Goal: Task Accomplishment & Management: Use online tool/utility

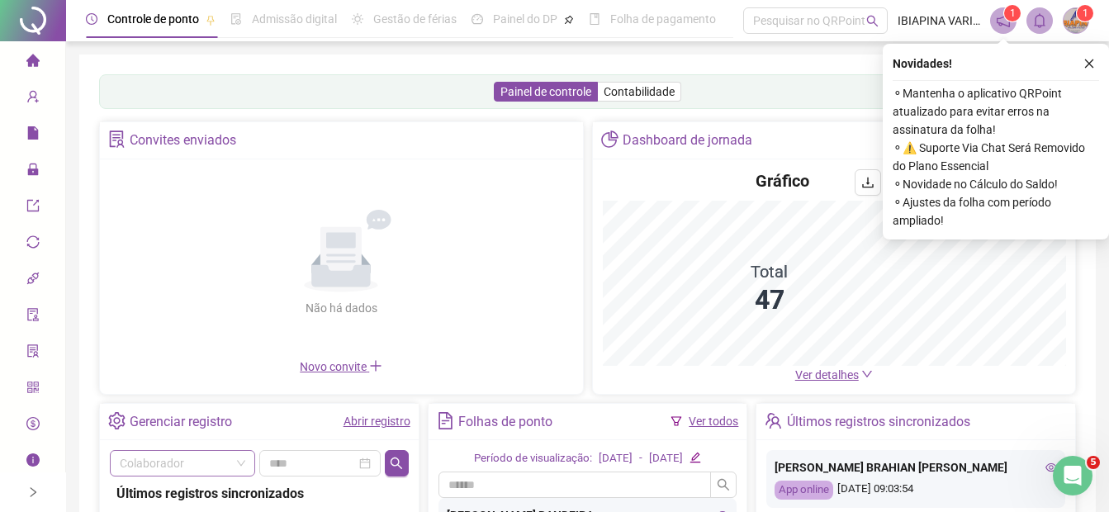
click at [232, 462] on span at bounding box center [182, 463] width 125 height 25
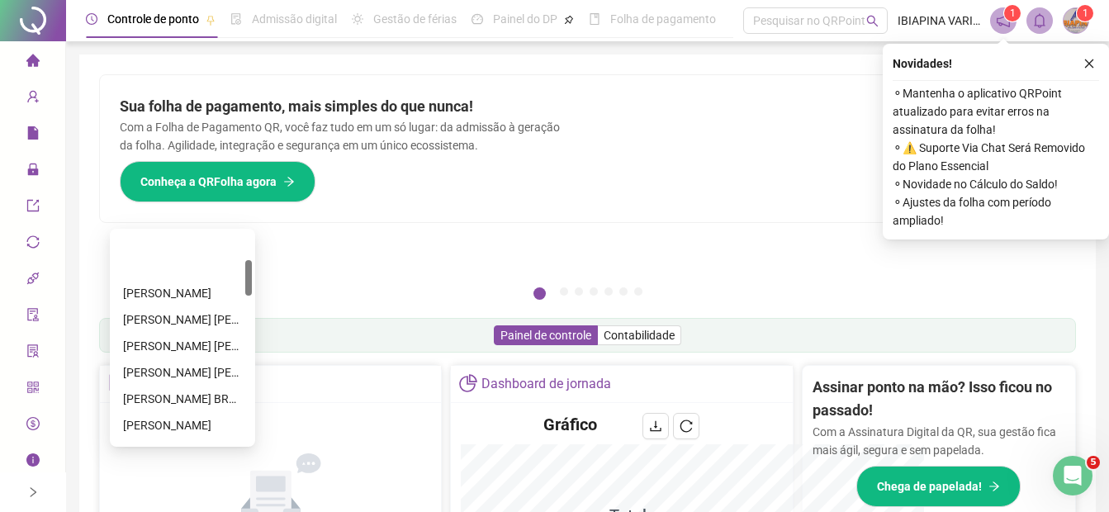
scroll to position [166, 0]
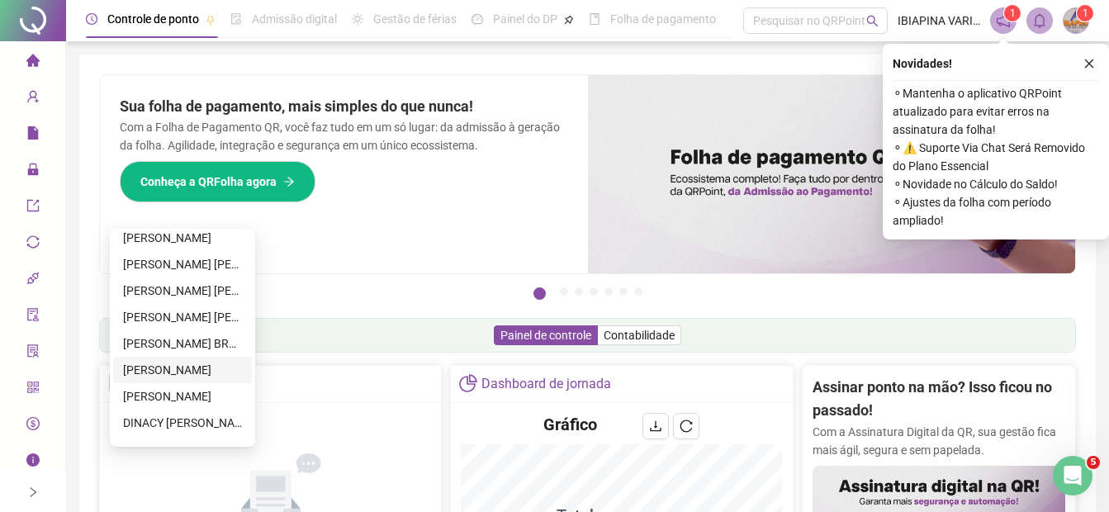
click at [200, 371] on div "[PERSON_NAME]" at bounding box center [182, 370] width 119 height 18
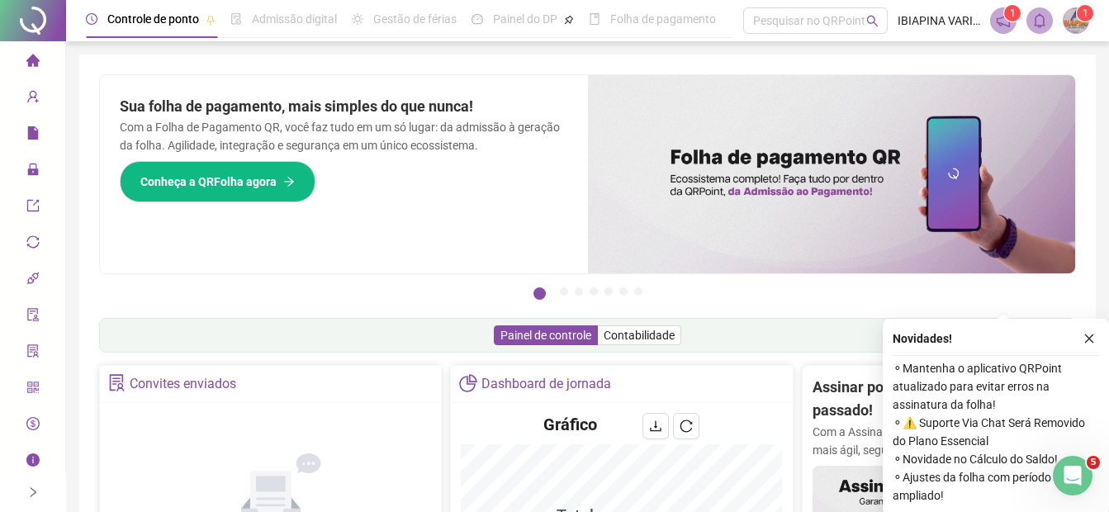
scroll to position [275, 0]
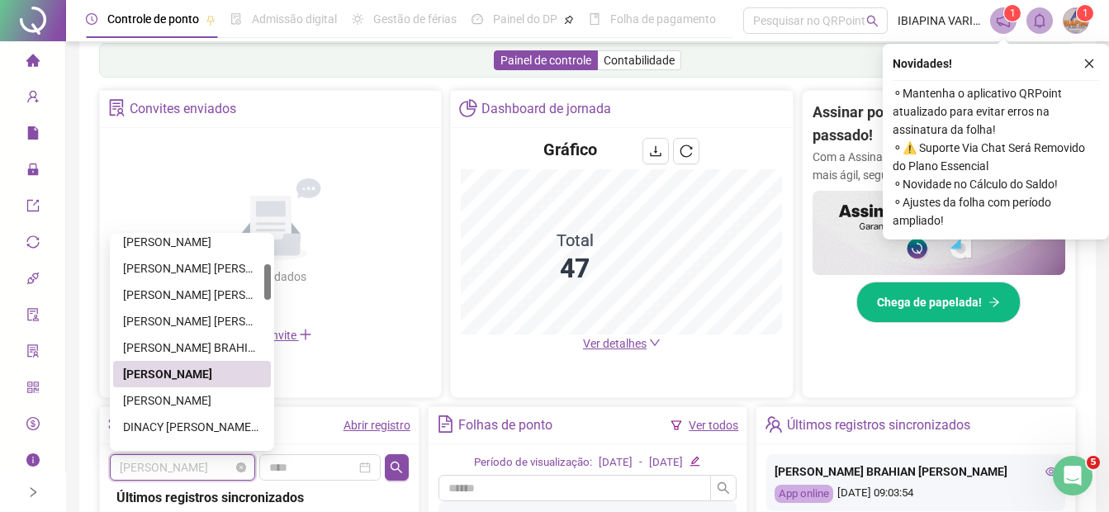
click at [230, 471] on span "[PERSON_NAME]" at bounding box center [182, 467] width 125 height 25
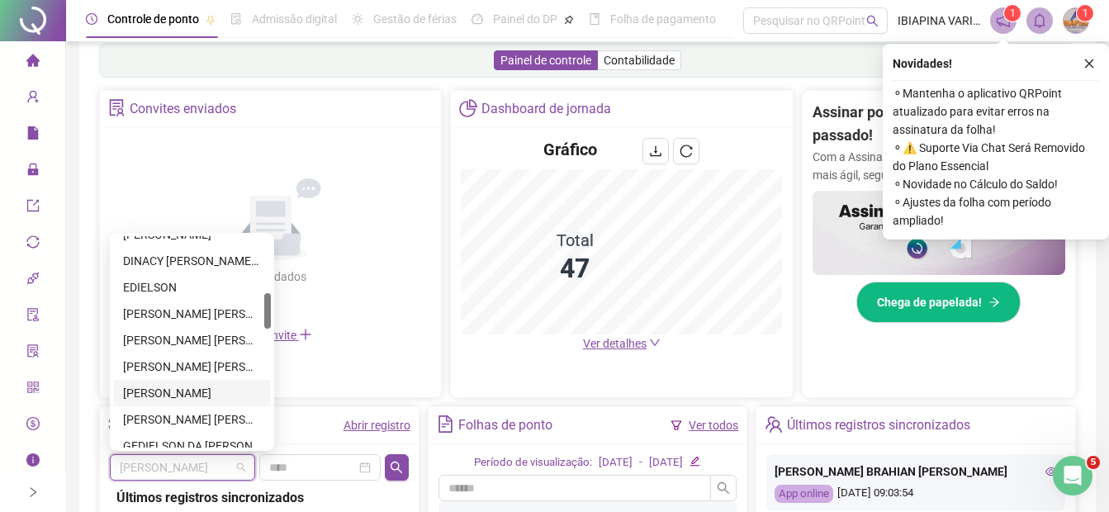
scroll to position [387, 0]
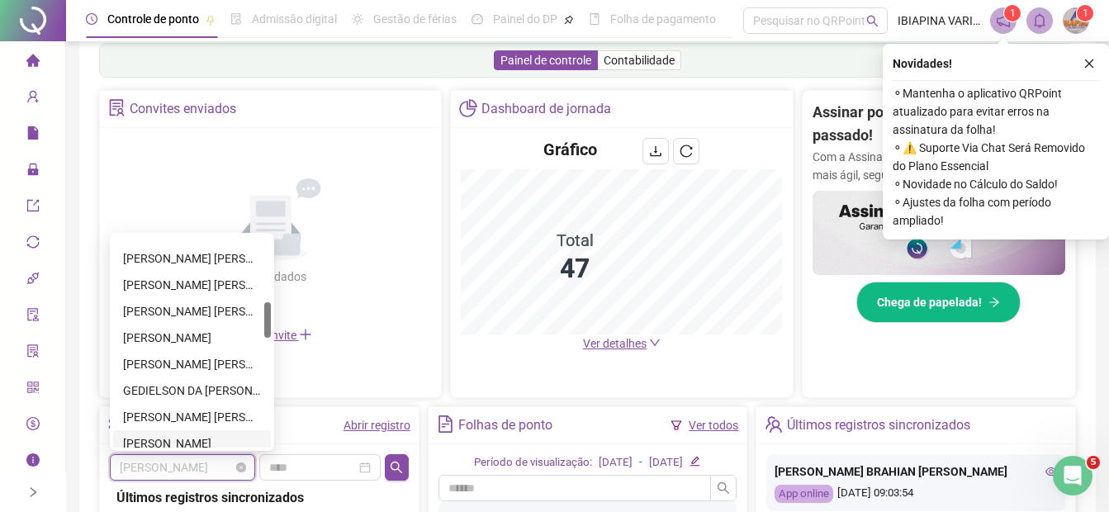
click at [216, 465] on span "[PERSON_NAME]" at bounding box center [182, 467] width 125 height 25
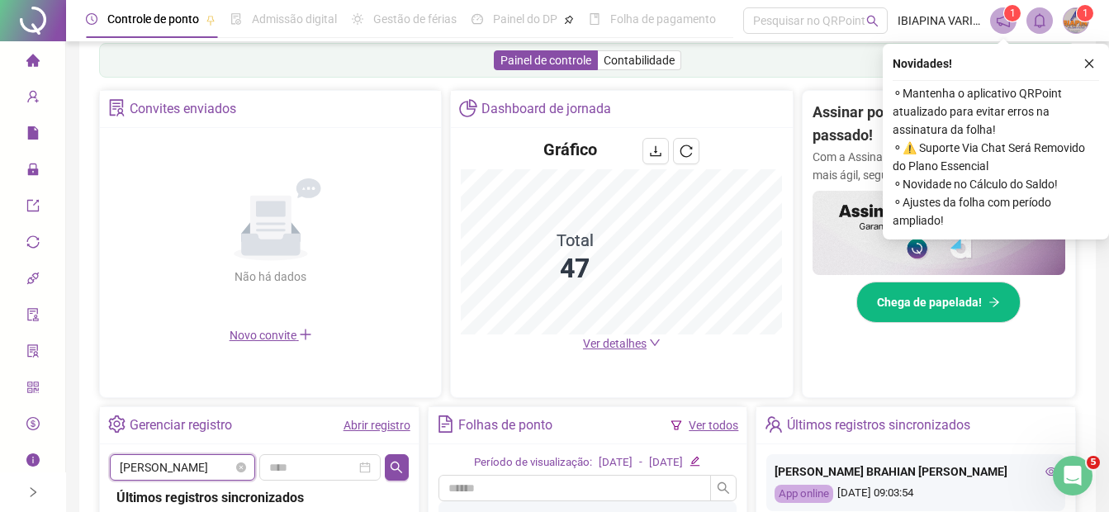
scroll to position [291, 0]
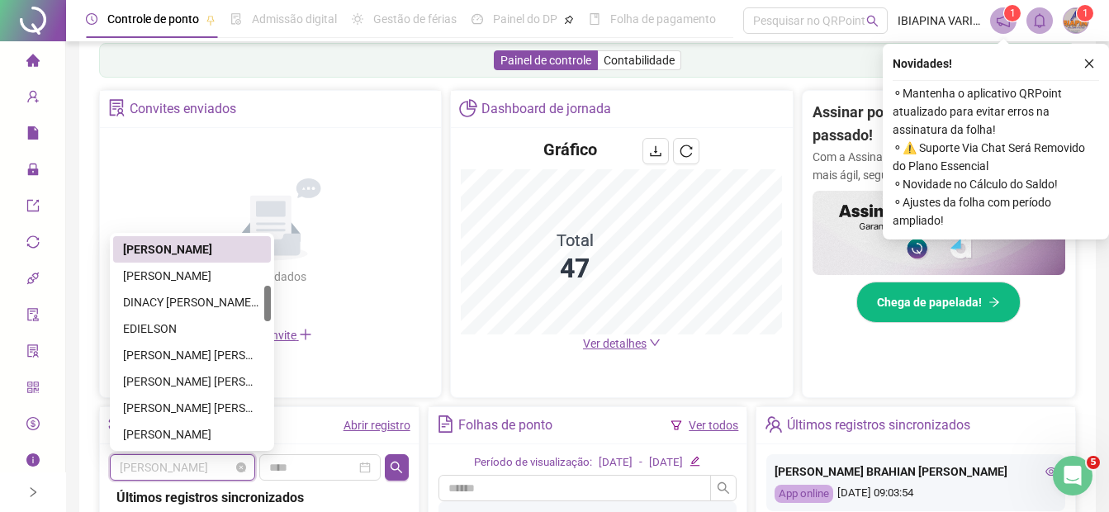
click at [215, 462] on span "[PERSON_NAME]" at bounding box center [182, 467] width 125 height 25
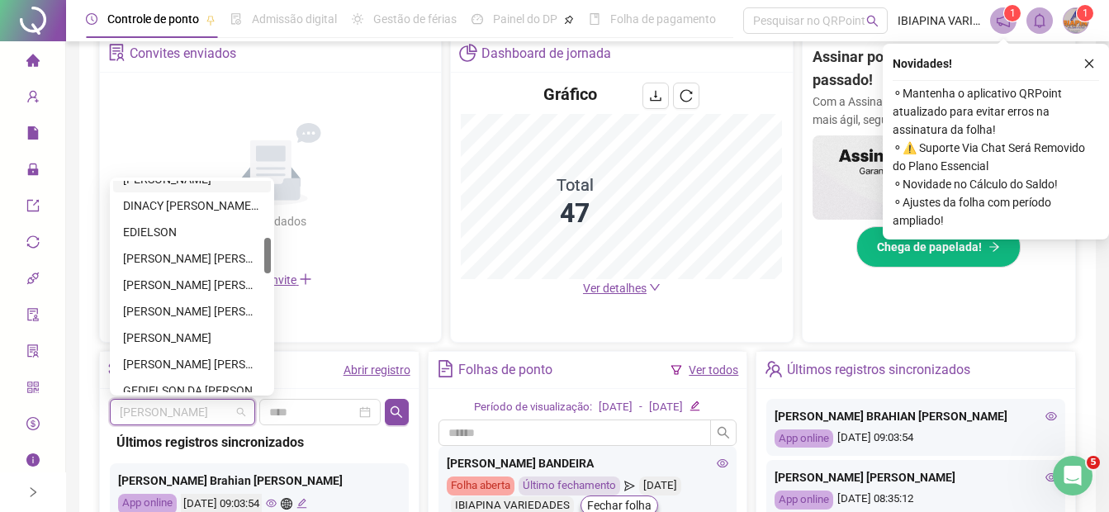
scroll to position [386, 0]
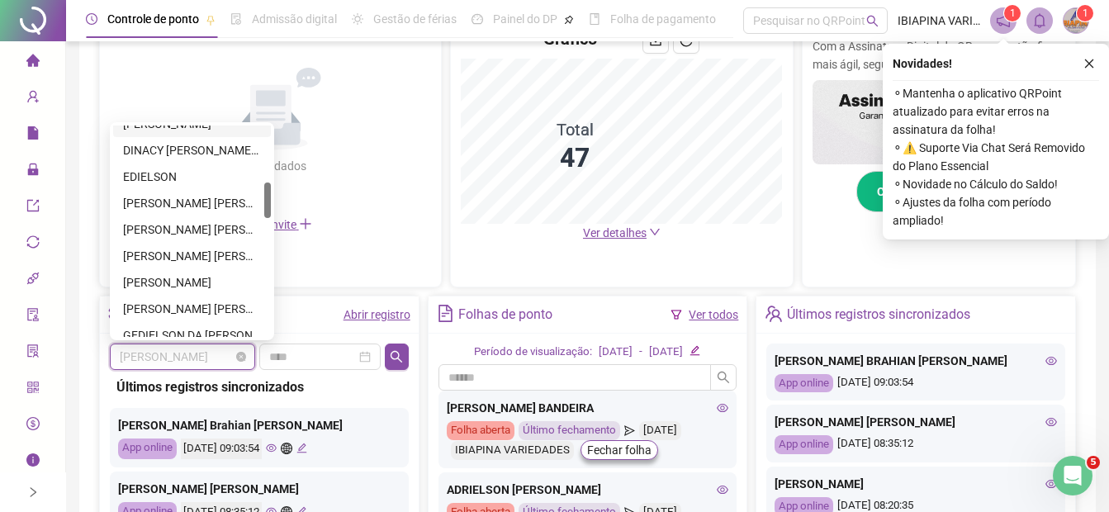
click at [187, 358] on span "[PERSON_NAME]" at bounding box center [182, 356] width 125 height 25
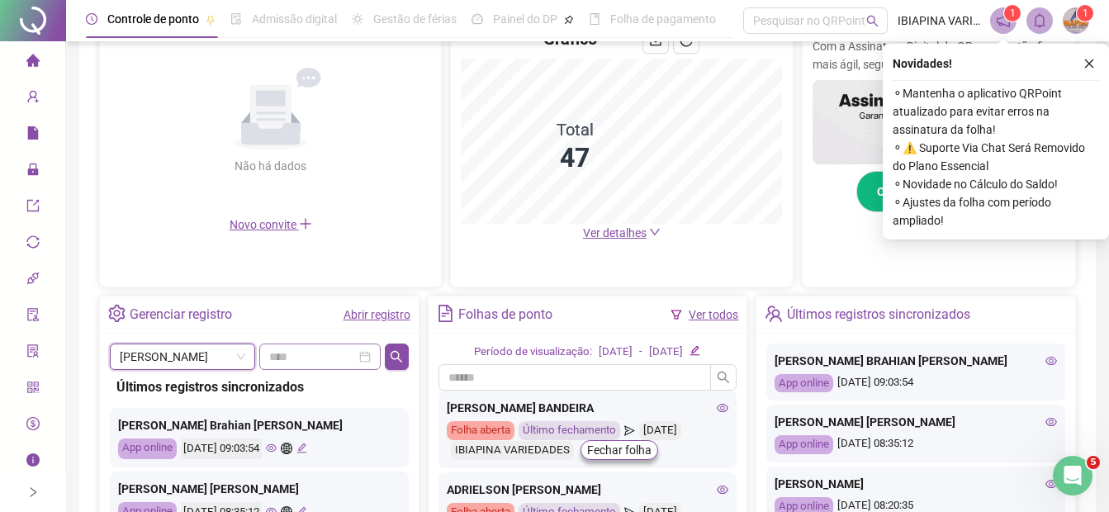
click at [366, 364] on div at bounding box center [320, 357] width 102 height 18
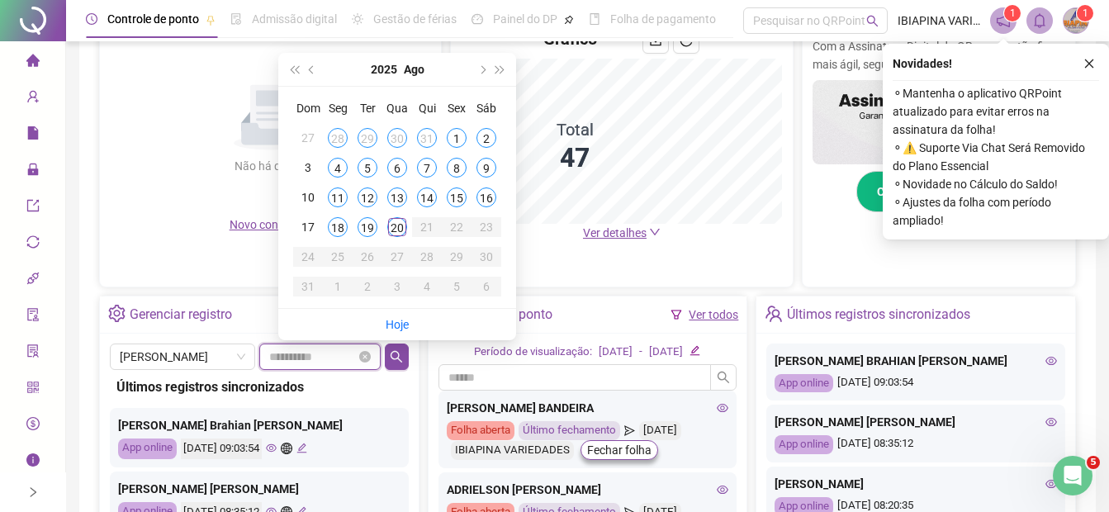
type input "**********"
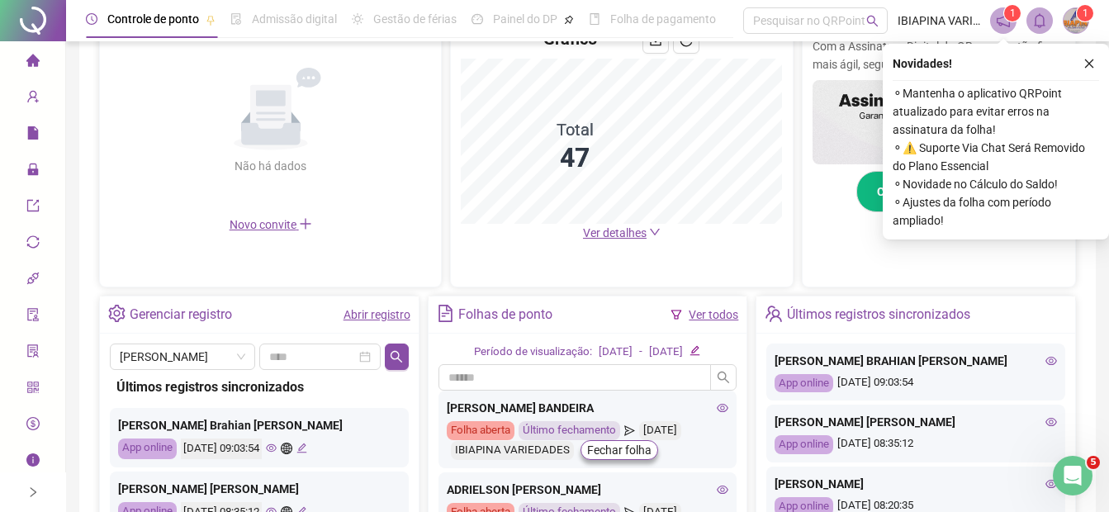
click at [258, 323] on div "Gerenciar registro Abrir registro" at bounding box center [259, 314] width 319 height 37
click at [321, 322] on div "Gerenciar registro Abrir registro" at bounding box center [259, 314] width 319 height 37
click at [386, 319] on link "Abrir registro" at bounding box center [376, 314] width 67 height 13
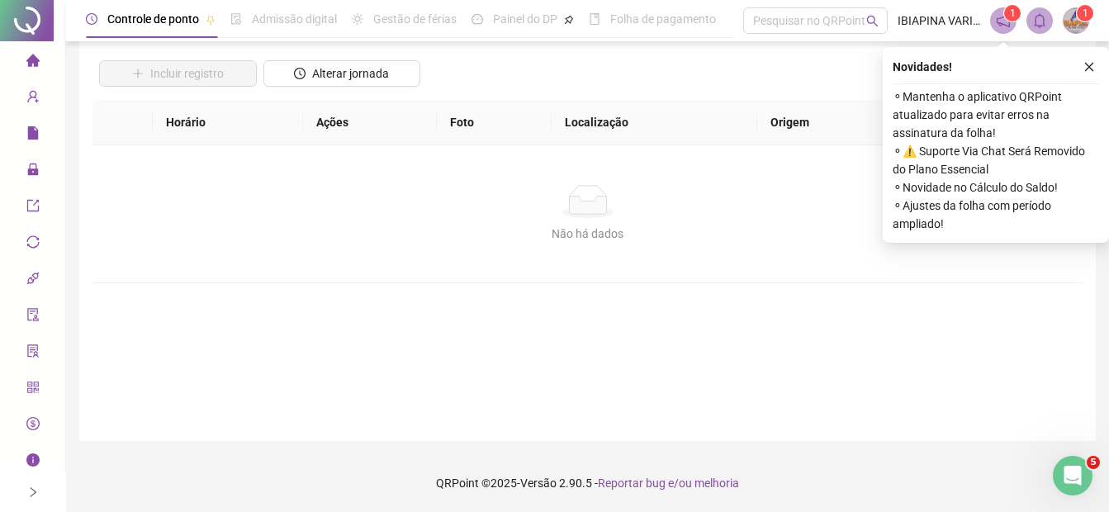
scroll to position [110, 0]
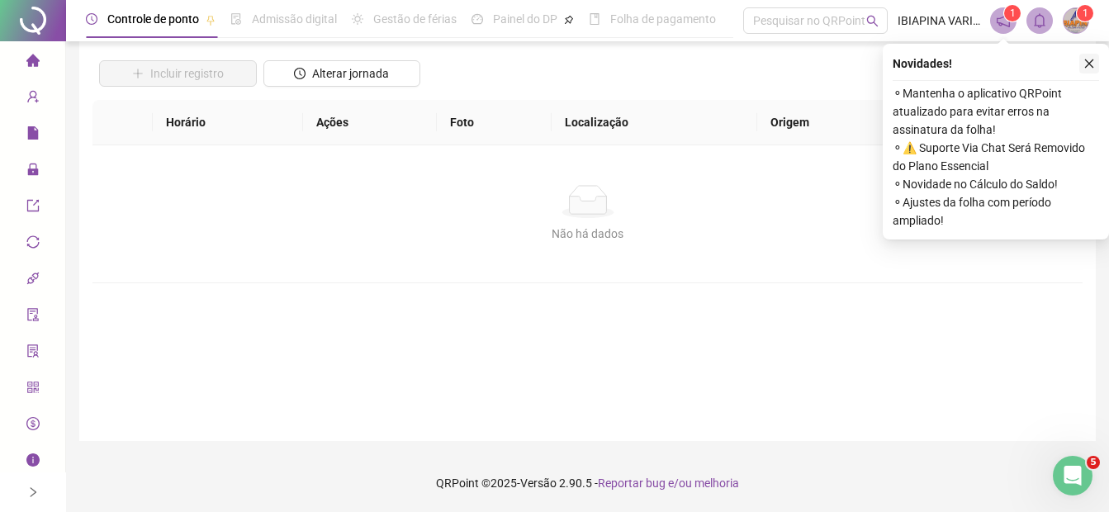
click at [1092, 60] on icon "close" at bounding box center [1089, 63] width 9 height 9
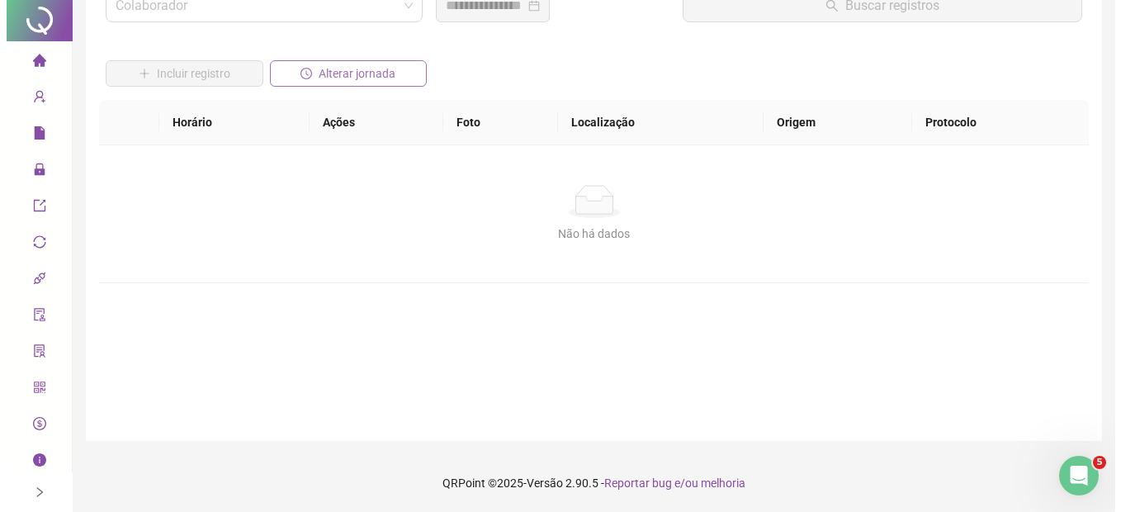
scroll to position [0, 0]
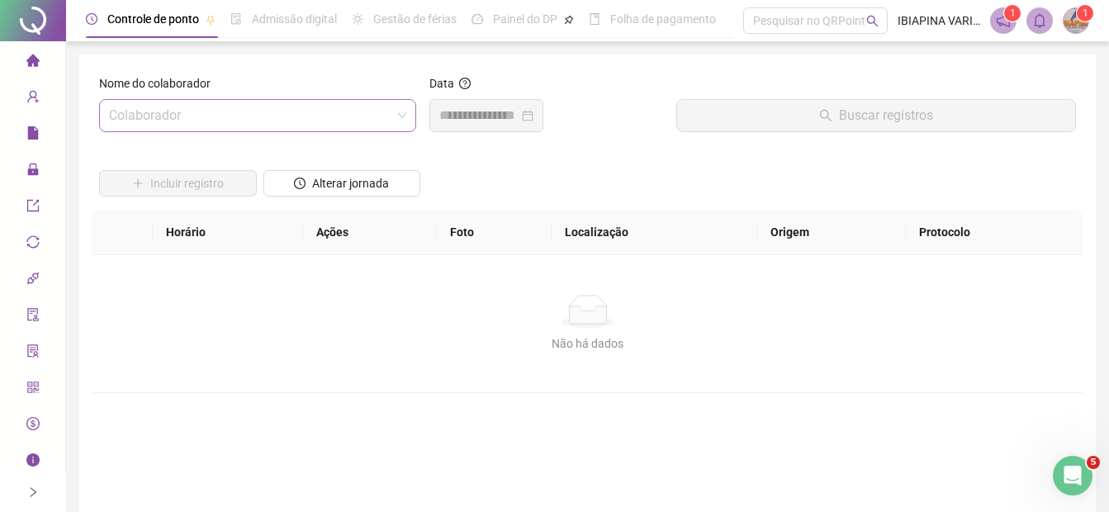
click at [290, 110] on input "search" at bounding box center [250, 115] width 282 height 31
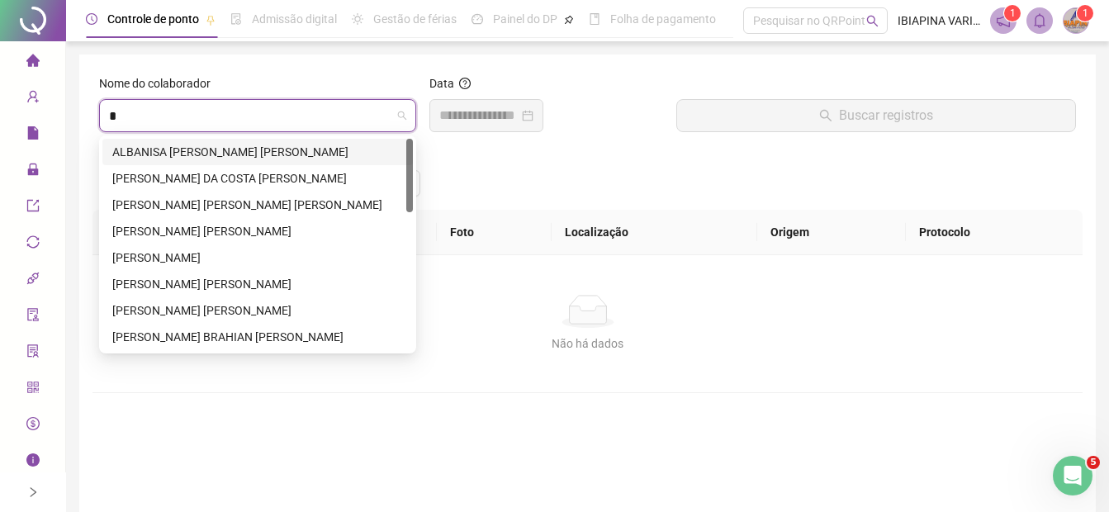
type input "**"
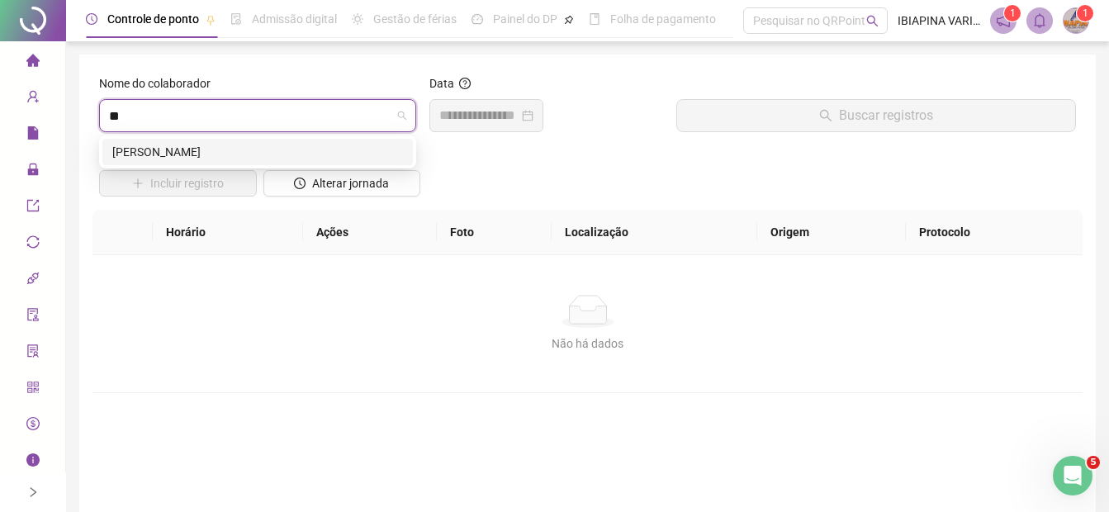
click at [240, 149] on div "[PERSON_NAME]" at bounding box center [257, 152] width 291 height 18
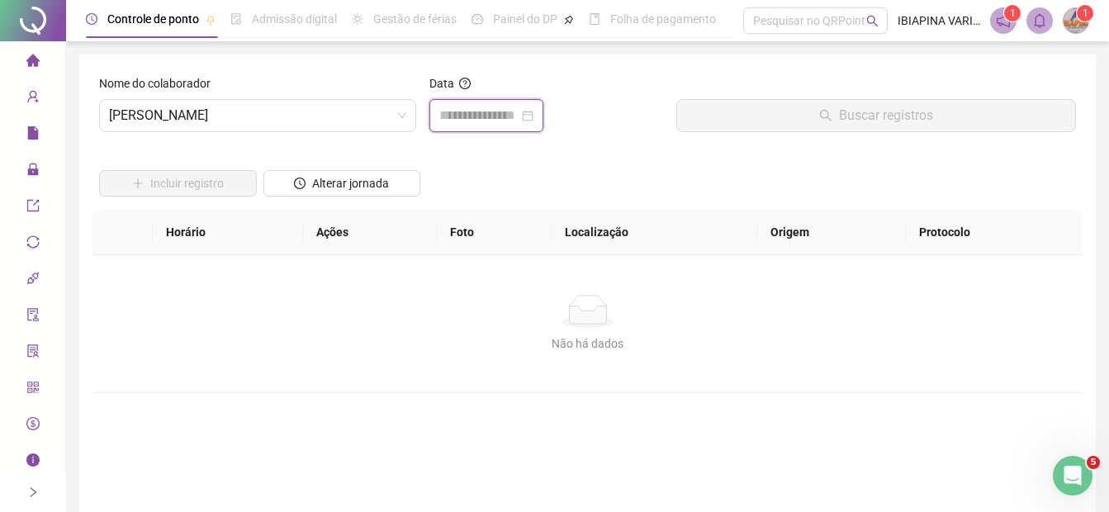
click at [481, 121] on input at bounding box center [478, 116] width 79 height 20
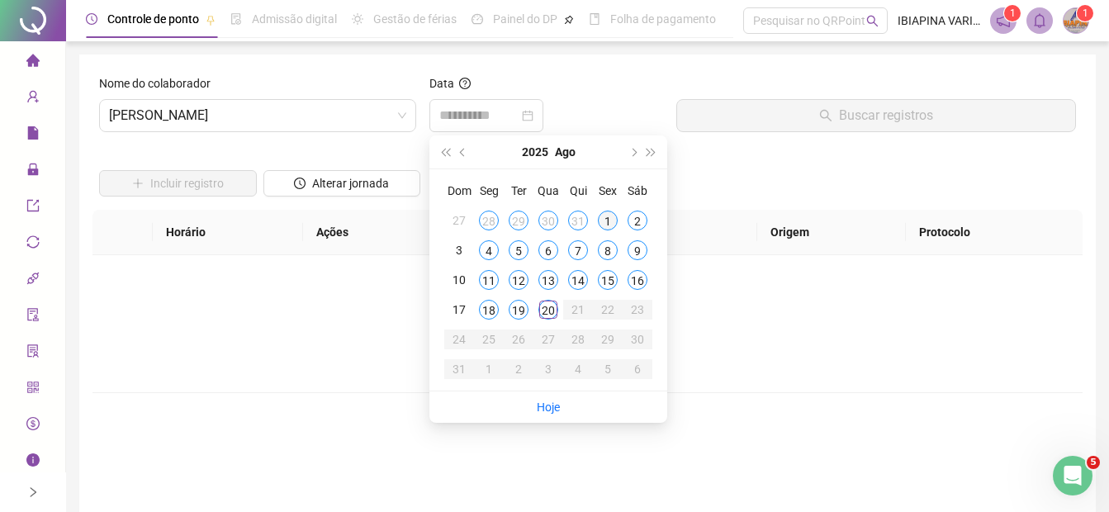
click at [607, 220] on div "1" at bounding box center [608, 221] width 20 height 20
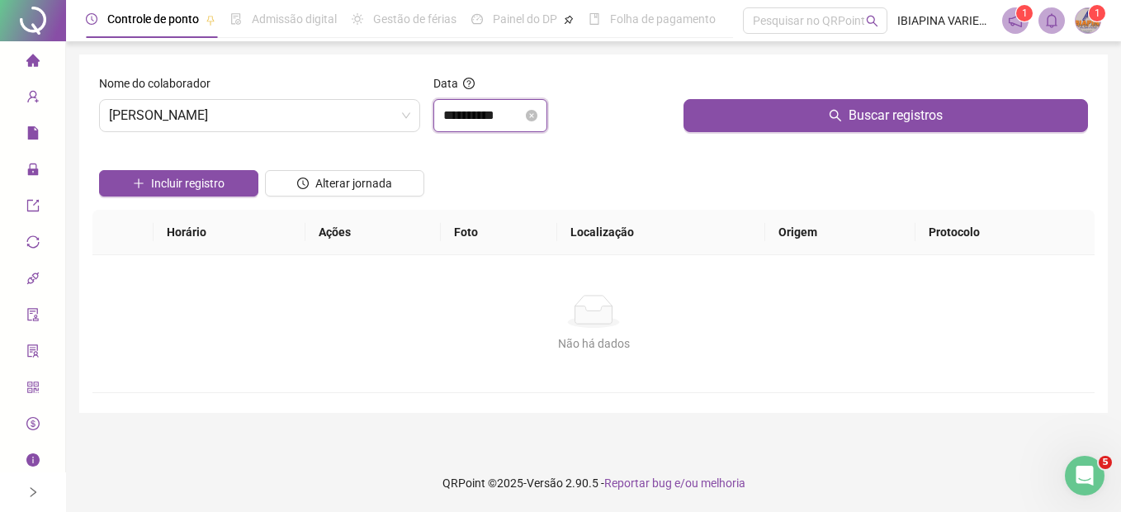
click at [513, 119] on input "**********" at bounding box center [482, 116] width 79 height 20
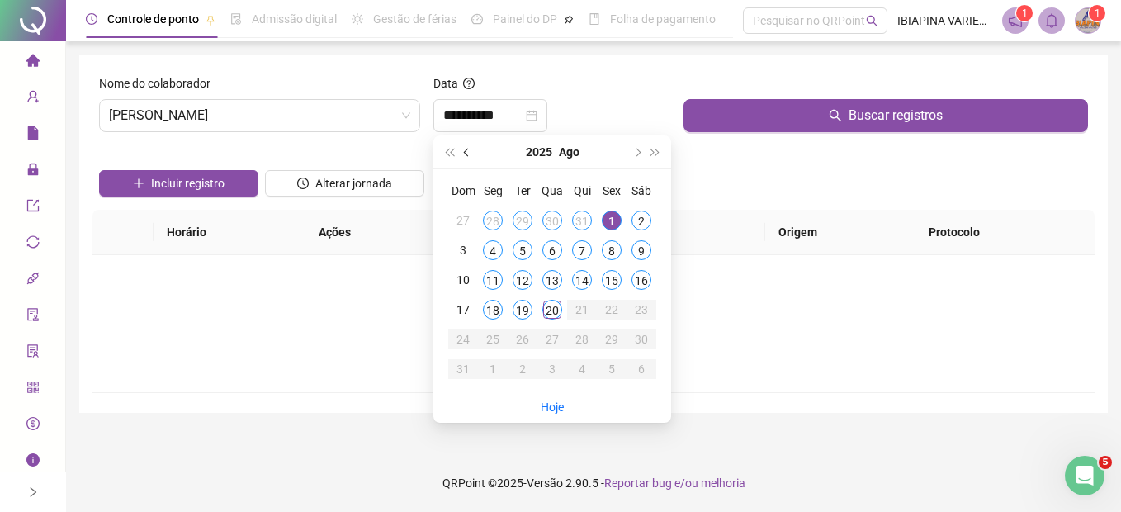
click at [468, 147] on button "prev-year" at bounding box center [467, 151] width 18 height 33
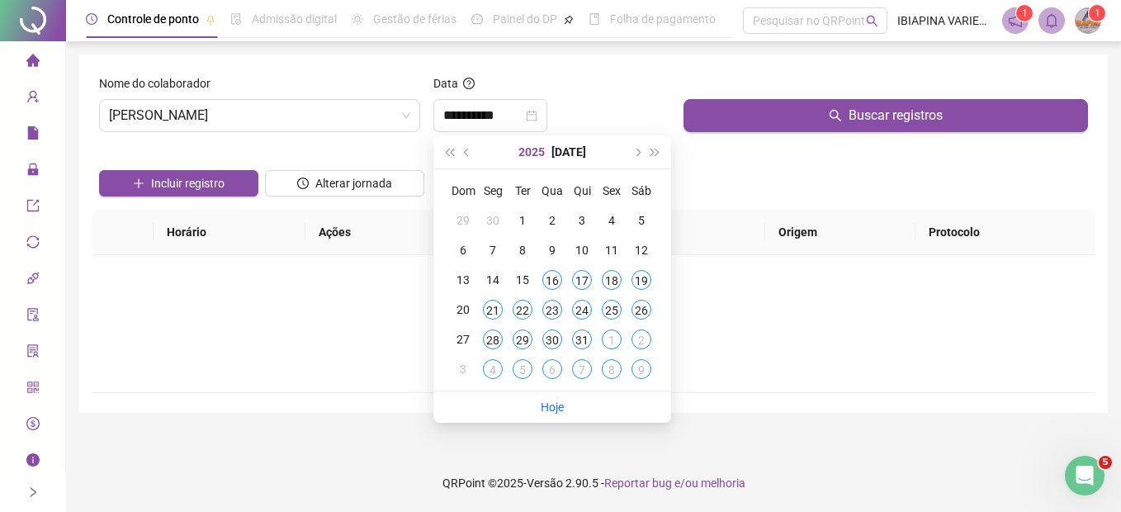
type input "**********"
click at [537, 116] on icon "close-circle" at bounding box center [532, 116] width 12 height 12
